Goal: Transaction & Acquisition: Purchase product/service

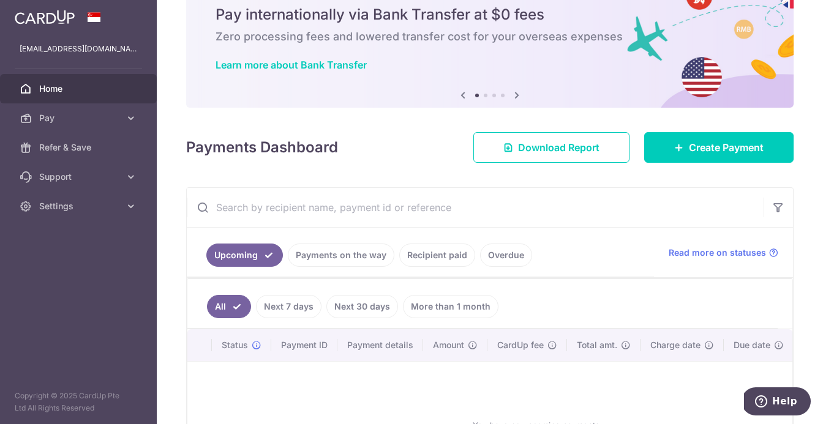
scroll to position [27, 0]
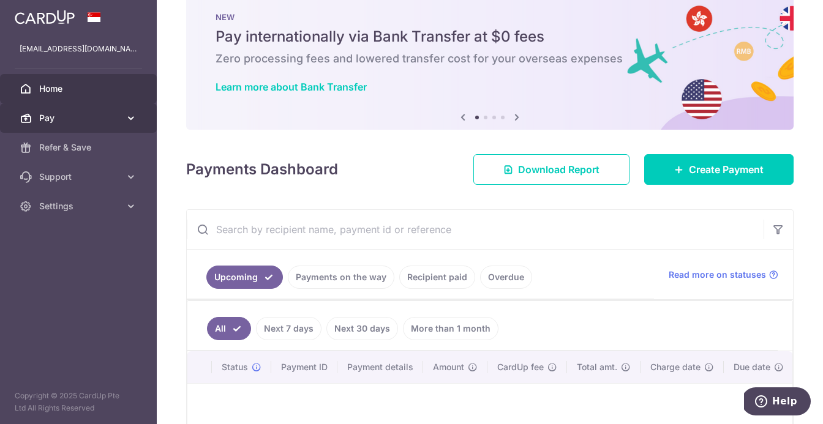
click at [89, 114] on span "Pay" at bounding box center [79, 118] width 81 height 12
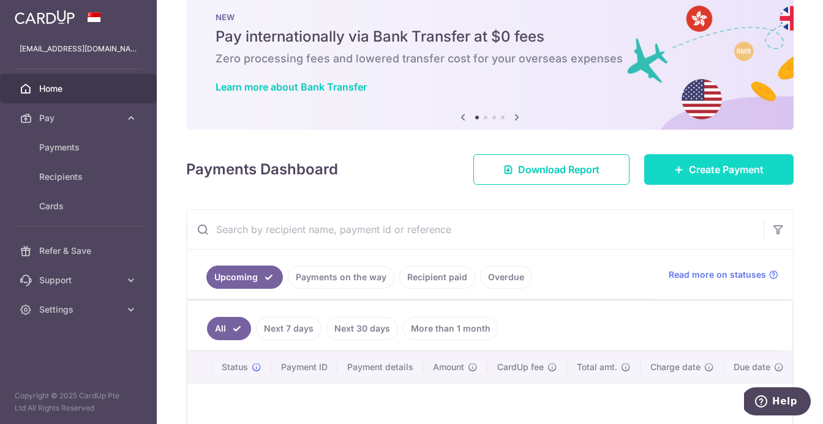
click at [711, 176] on span "Create Payment" at bounding box center [726, 169] width 75 height 15
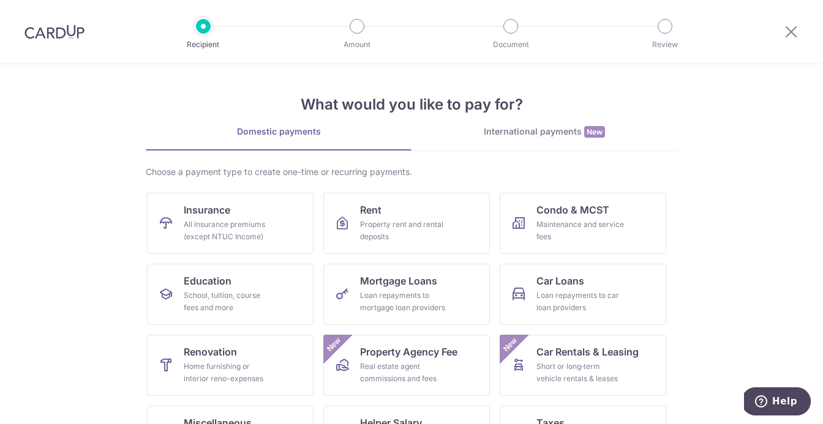
scroll to position [25, 0]
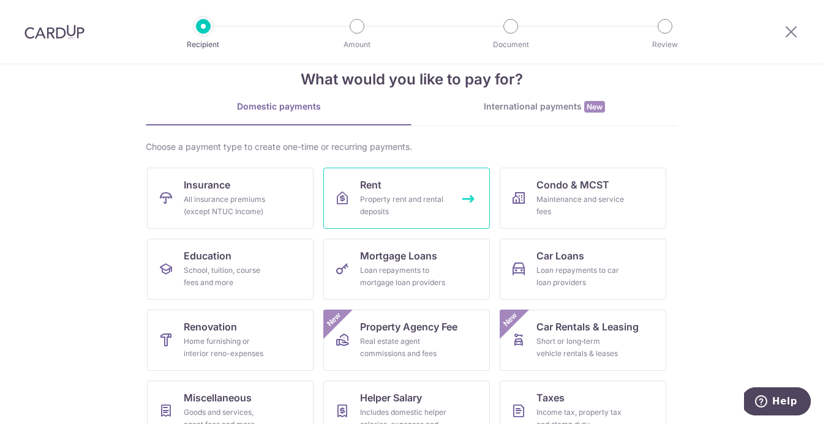
click at [426, 197] on div "Property rent and rental deposits" at bounding box center [404, 205] width 88 height 24
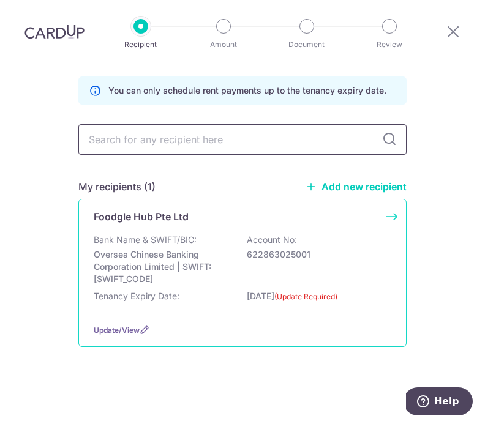
scroll to position [60, 0]
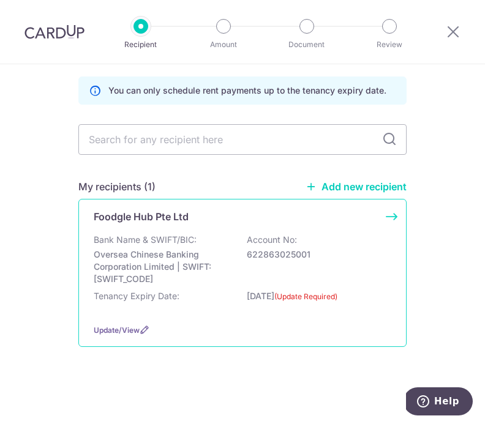
click at [312, 275] on div "Bank Name & SWIFT/BIC: Oversea Chinese Banking Corporation Limited | SWIFT: OCB…" at bounding box center [243, 274] width 298 height 80
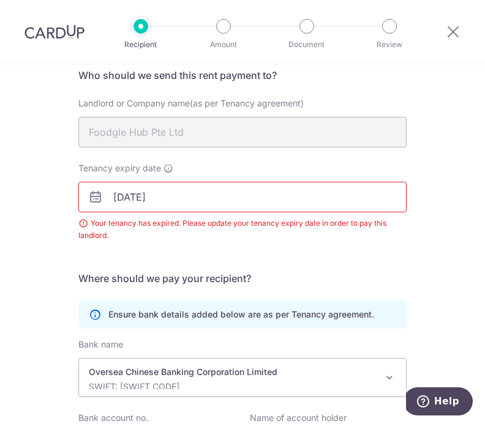
scroll to position [108, 0]
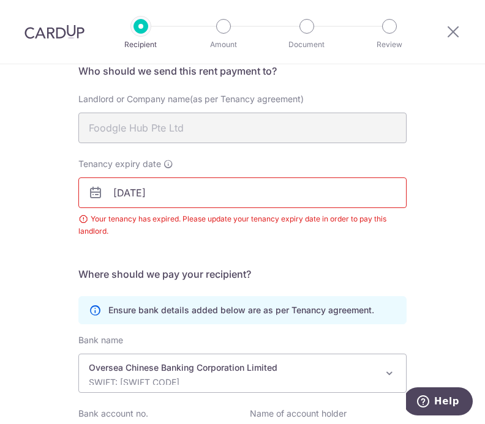
drag, startPoint x: 300, startPoint y: 243, endPoint x: 384, endPoint y: 247, distance: 84.6
click at [304, 247] on div "Tenancy expiry date 30/06/2025 Your tenancy has expired. Please update your ten…" at bounding box center [242, 205] width 343 height 94
click at [241, 193] on input "30/06/2025" at bounding box center [242, 193] width 328 height 31
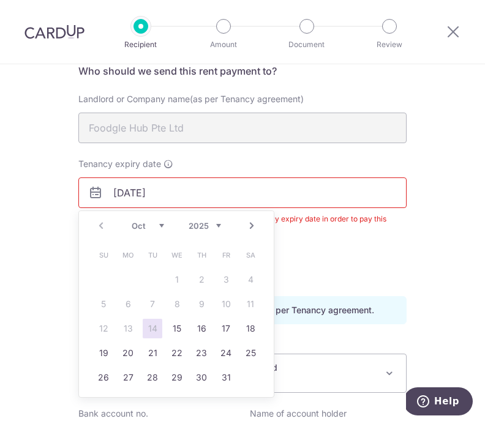
click at [162, 227] on select "Oct Nov Dec" at bounding box center [148, 226] width 32 height 10
click at [210, 223] on select "2025 2026 2027 2028 2029 2030 2031 2032 2033 2034 2035" at bounding box center [205, 226] width 32 height 10
click at [145, 225] on select "Jan Feb Mar Apr May Jun Jul Aug Sep Oct Nov Dec" at bounding box center [148, 226] width 32 height 10
click at [226, 349] on link "26" at bounding box center [226, 353] width 20 height 20
type input "26/06/2026"
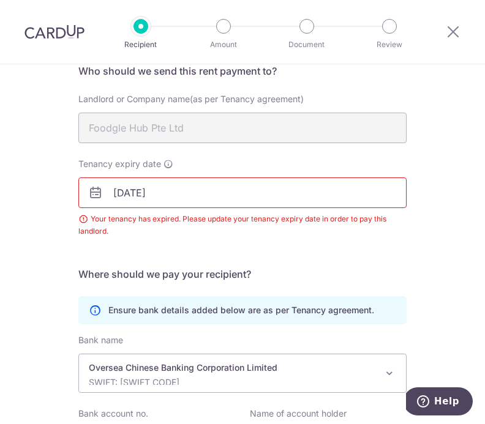
click at [323, 242] on div "Tenancy expiry date 26/06/2026 Your tenancy has expired. Please update your ten…" at bounding box center [242, 205] width 343 height 94
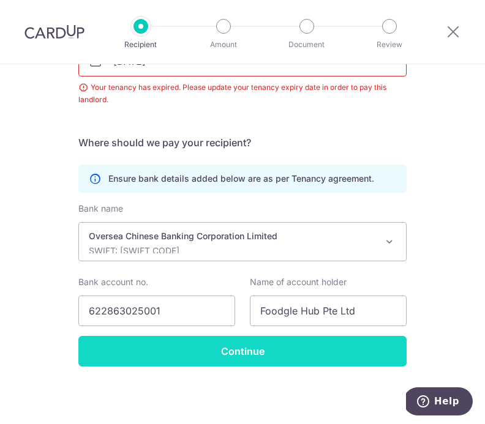
scroll to position [240, 0]
click at [283, 362] on input "Continue" at bounding box center [242, 351] width 328 height 31
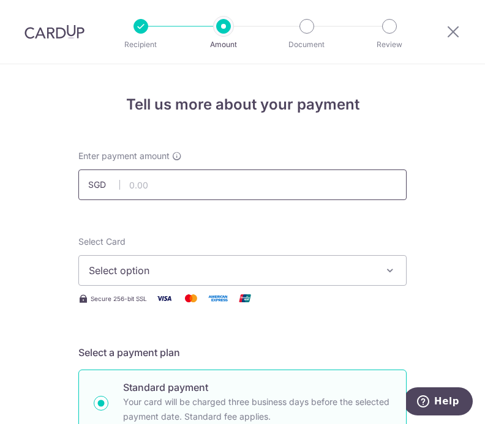
click at [279, 182] on input "text" at bounding box center [242, 185] width 328 height 31
type input "3"
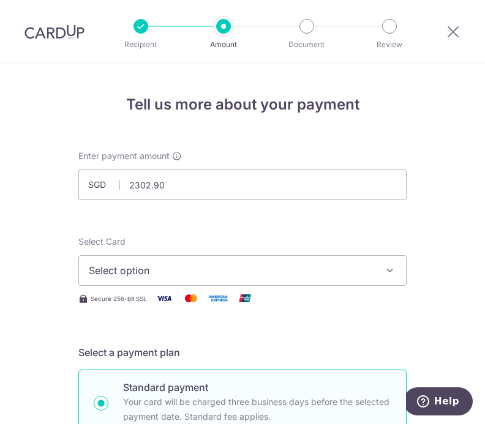
click at [192, 261] on button "Select option" at bounding box center [242, 270] width 328 height 31
type input "2,302.90"
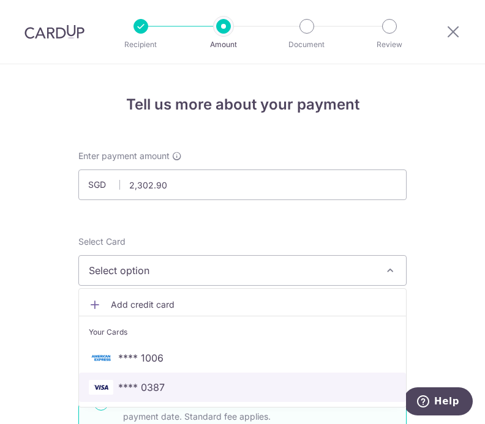
click at [162, 383] on span "**** 0387" at bounding box center [141, 387] width 47 height 15
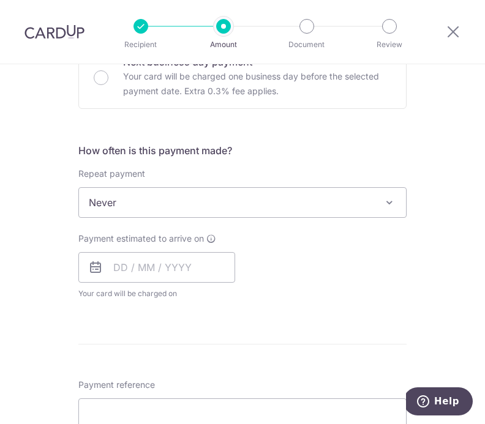
scroll to position [404, 0]
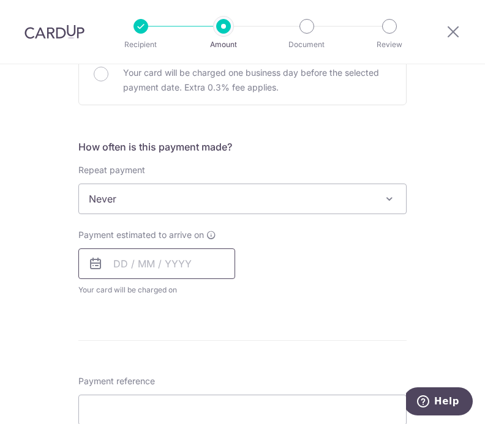
click at [173, 258] on input "text" at bounding box center [156, 264] width 157 height 31
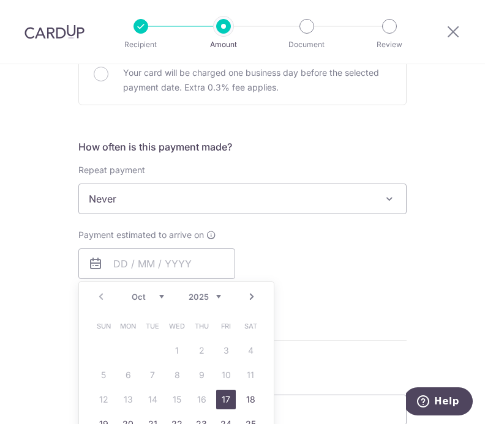
click at [228, 399] on link "17" at bounding box center [226, 400] width 20 height 20
type input "[DATE]"
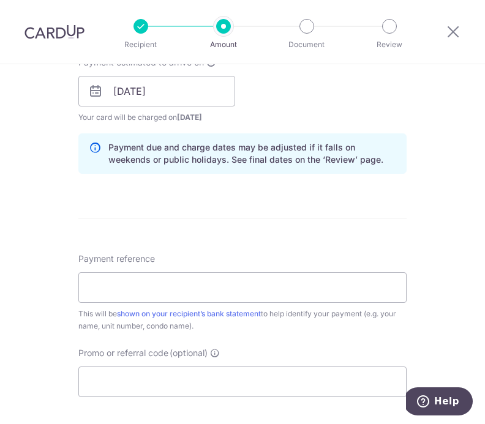
scroll to position [613, 0]
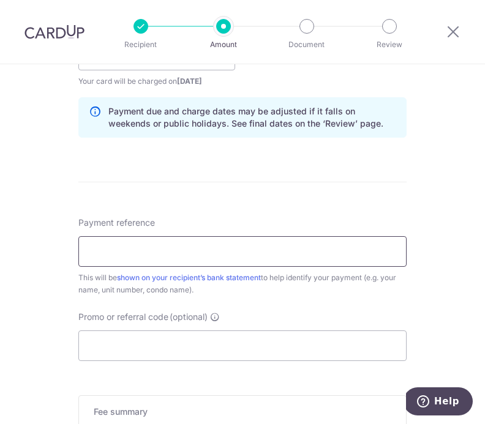
click at [307, 254] on input "Payment reference" at bounding box center [242, 251] width 328 height 31
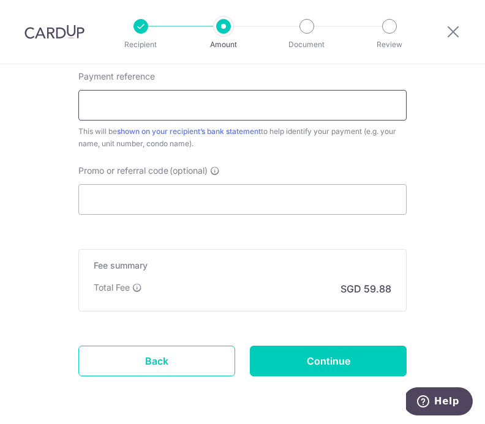
scroll to position [766, 0]
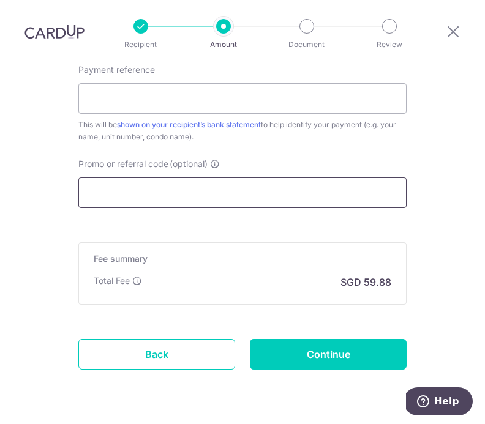
click at [339, 190] on input "Promo or referral code (optional)" at bounding box center [242, 193] width 328 height 31
paste input "MILELION"
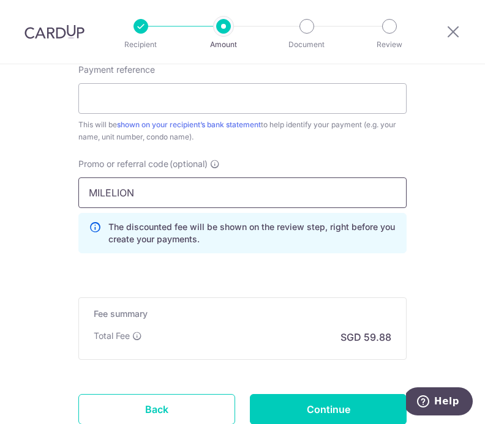
type input "MILELION"
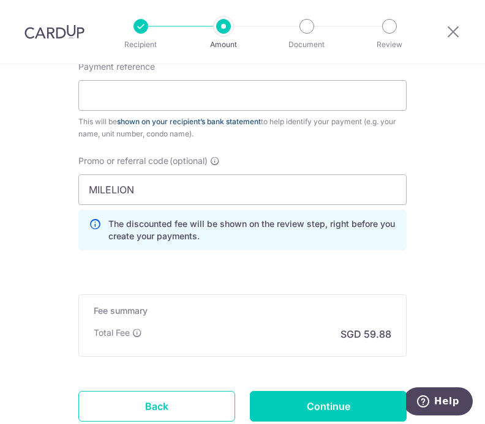
scroll to position [747, 0]
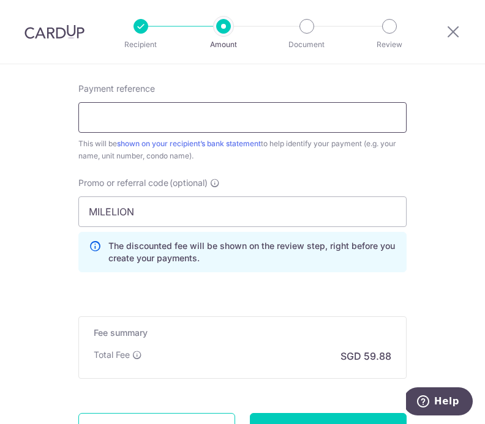
click at [211, 124] on input "Payment reference" at bounding box center [242, 117] width 328 height 31
paste input "25103065"
type input "25103065"
click at [345, 169] on div "Payment reference 25103065 8/35 This will be shown on your recipient’s bank sta…" at bounding box center [242, 183] width 328 height 200
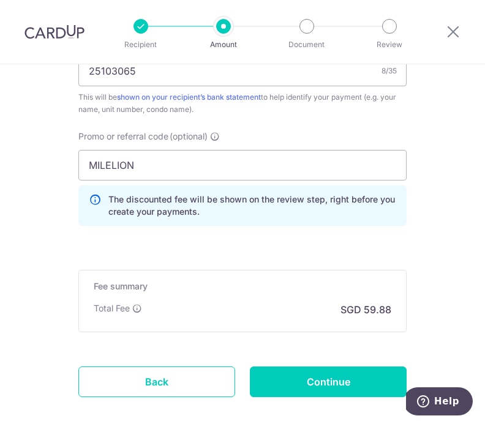
scroll to position [847, 0]
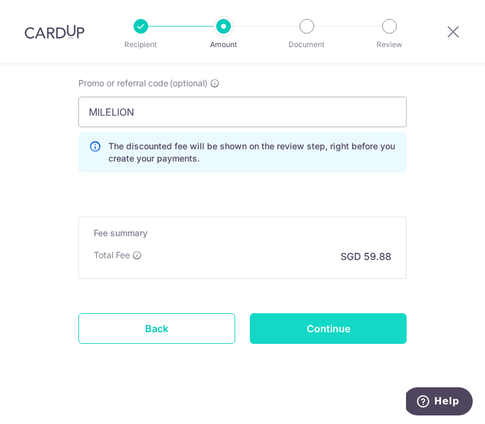
click at [370, 329] on input "Continue" at bounding box center [328, 328] width 157 height 31
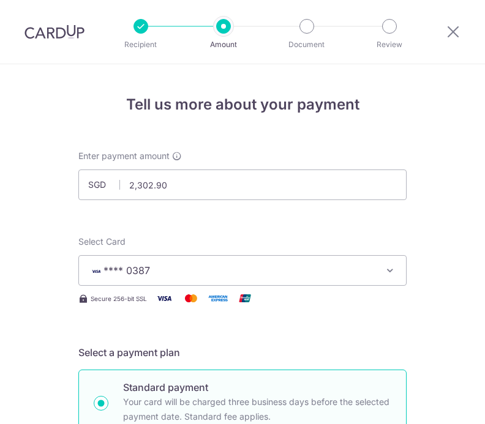
scroll to position [875, 0]
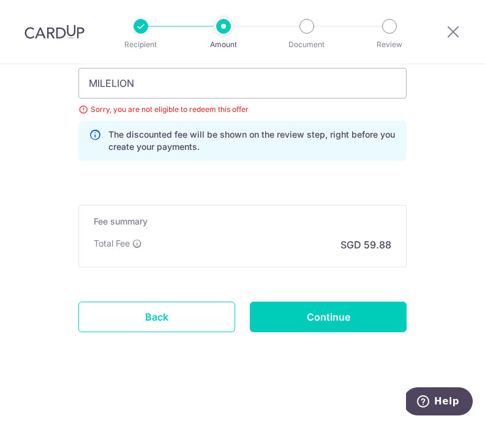
click at [408, 143] on div "Promo or referral code (optional) [GEOGRAPHIC_DATA] Sorry, you are not eligible…" at bounding box center [242, 109] width 343 height 122
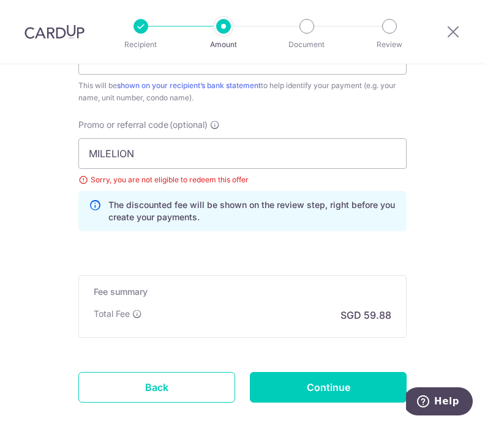
scroll to position [795, 0]
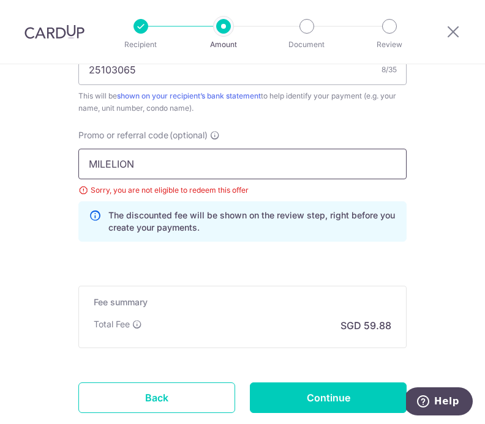
click at [186, 160] on input "MILELION" at bounding box center [242, 164] width 328 height 31
type input "saverent179"
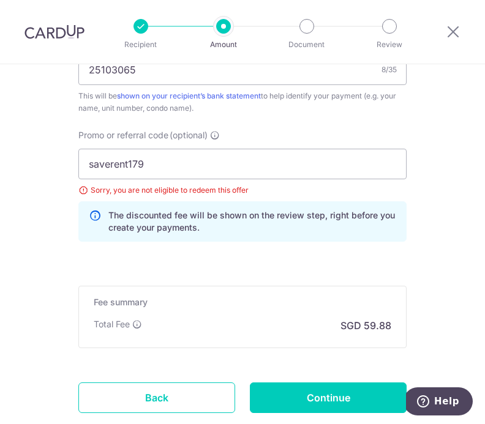
click at [291, 247] on div "Promo or referral code (optional) saverent179 Sorry, you are not eligible to re…" at bounding box center [242, 190] width 343 height 122
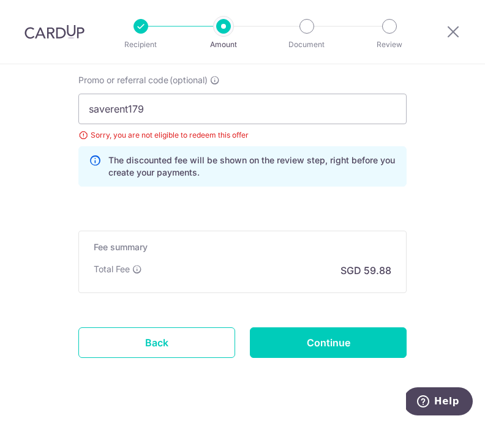
scroll to position [868, 0]
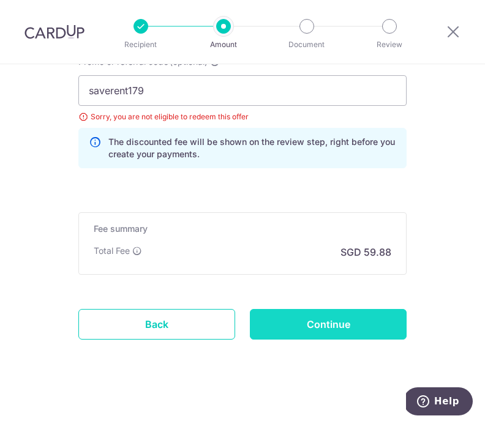
click at [293, 328] on input "Continue" at bounding box center [328, 324] width 157 height 31
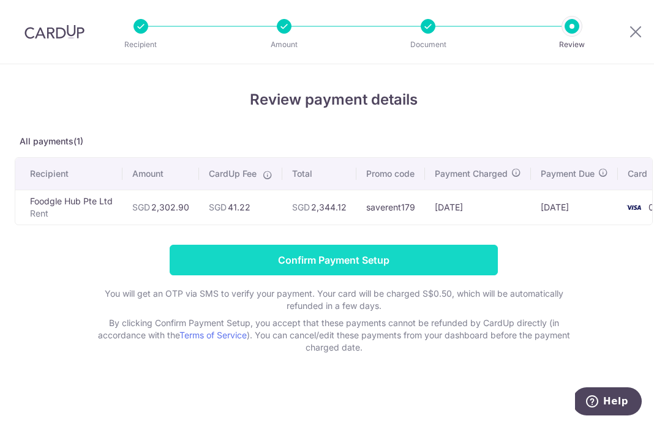
click at [416, 255] on input "Confirm Payment Setup" at bounding box center [334, 260] width 328 height 31
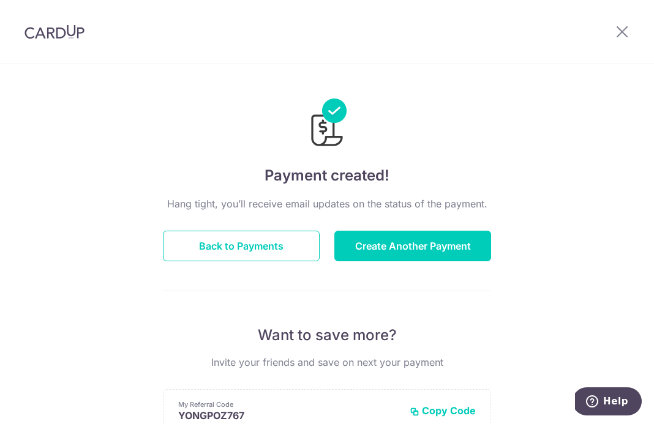
click at [60, 34] on img at bounding box center [54, 31] width 60 height 15
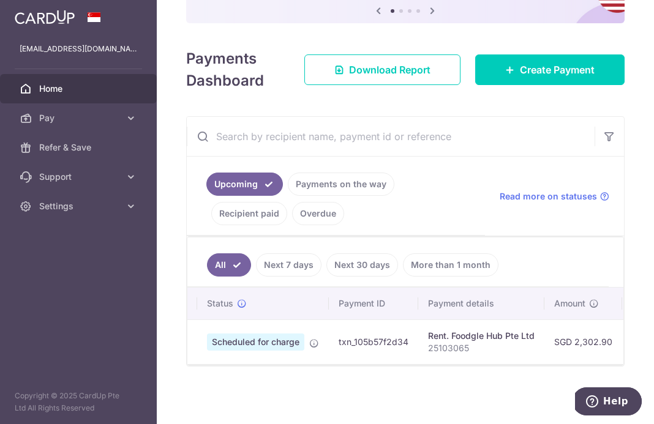
scroll to position [0, 14]
